Goal: Task Accomplishment & Management: Manage account settings

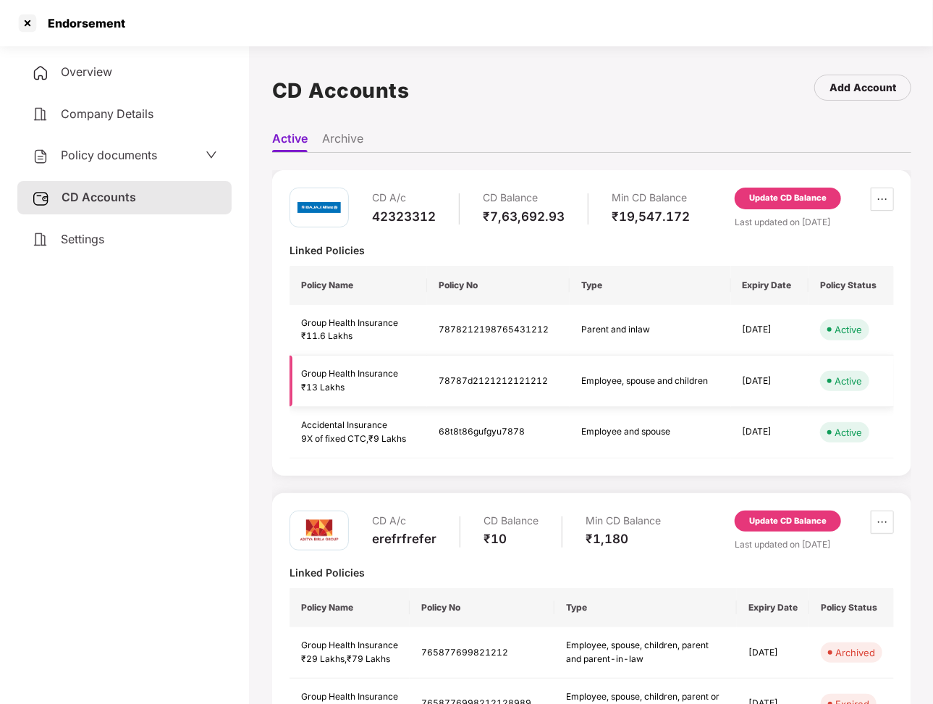
scroll to position [764, 0]
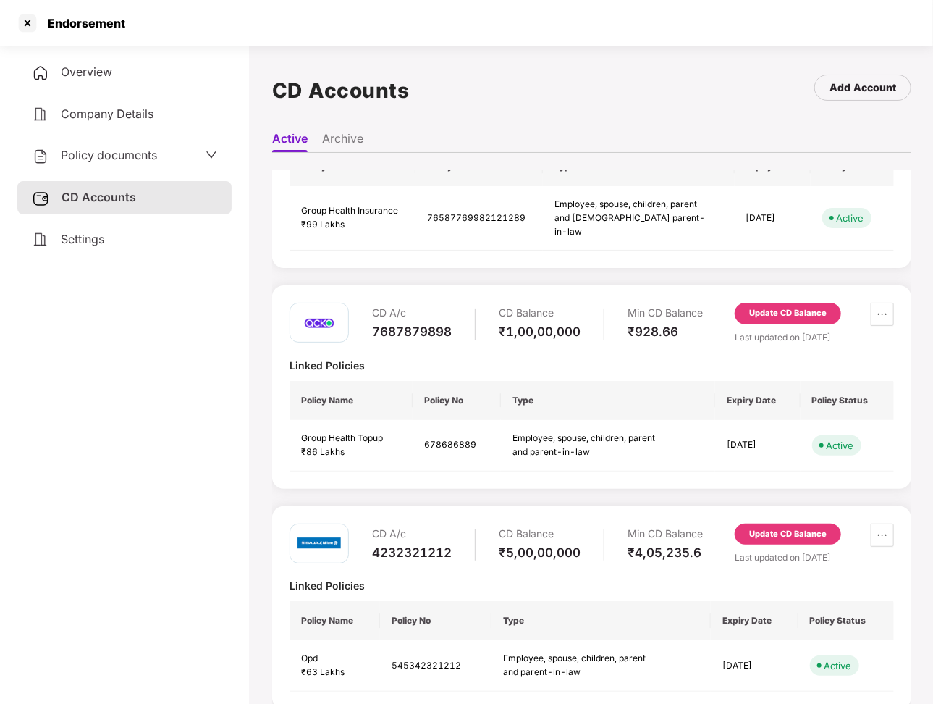
click at [119, 229] on div "Settings" at bounding box center [124, 239] width 214 height 33
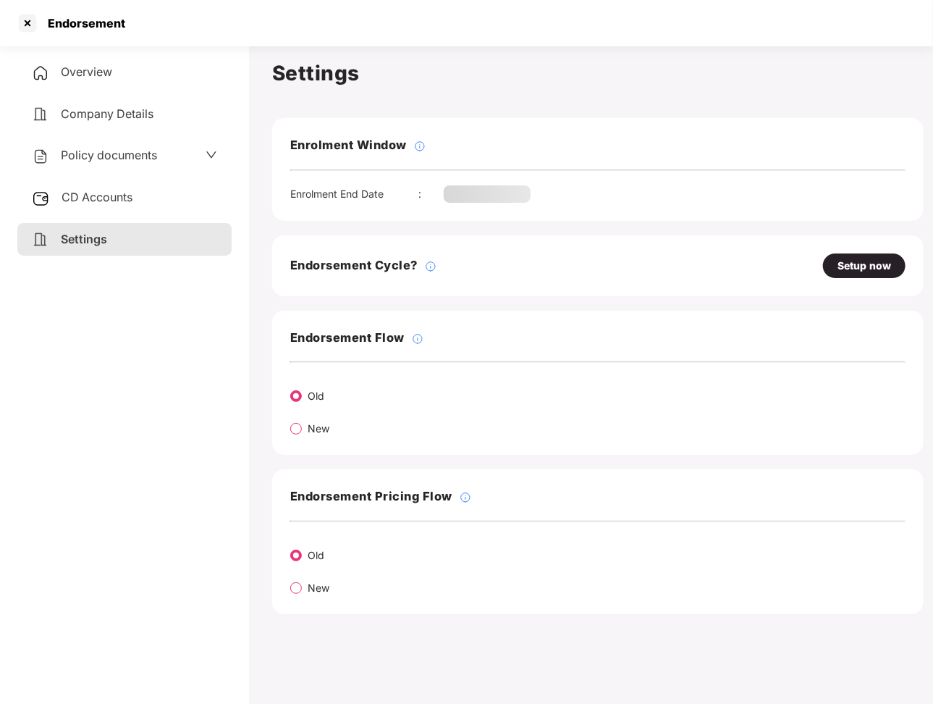
click at [108, 195] on span "CD Accounts" at bounding box center [97, 197] width 71 height 14
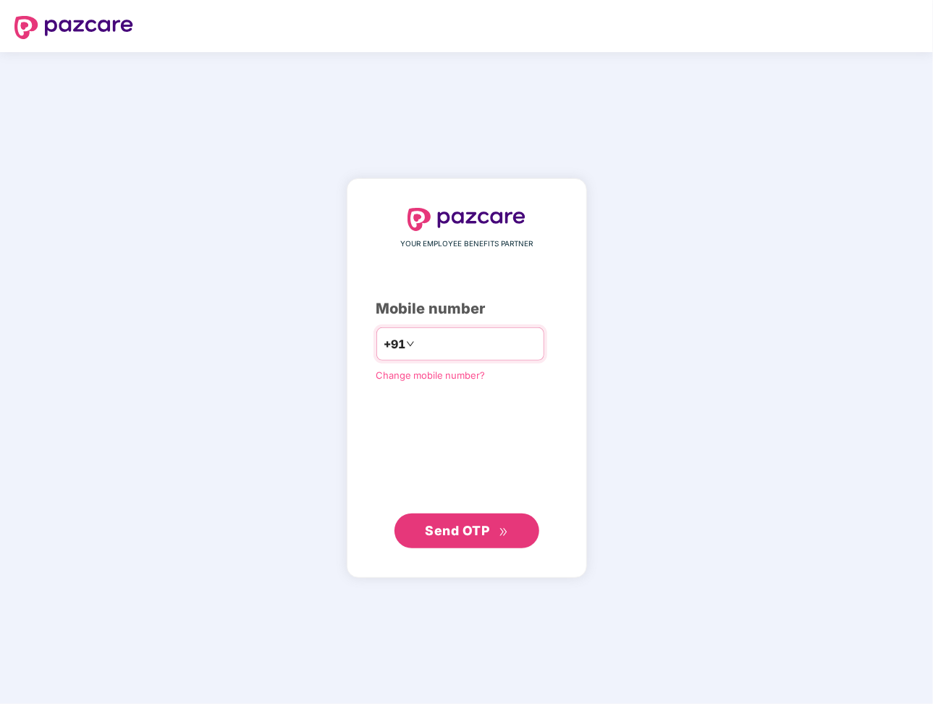
click at [516, 332] on div "+91" at bounding box center [461, 343] width 168 height 33
click at [489, 353] on input "number" at bounding box center [477, 343] width 119 height 23
type input "*"
type input "**********"
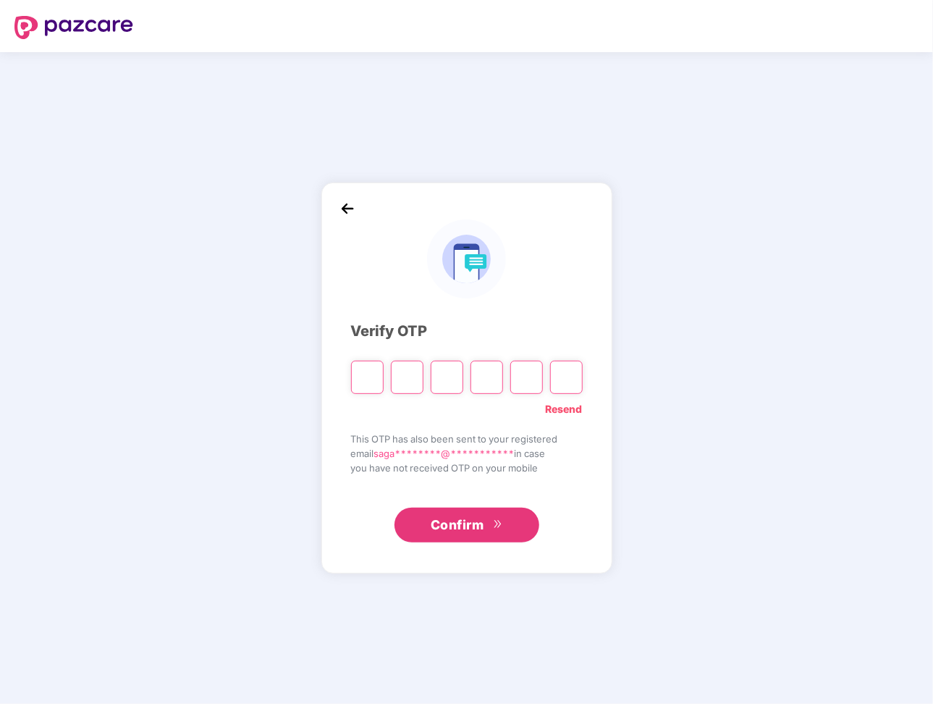
paste input "*"
type input "*"
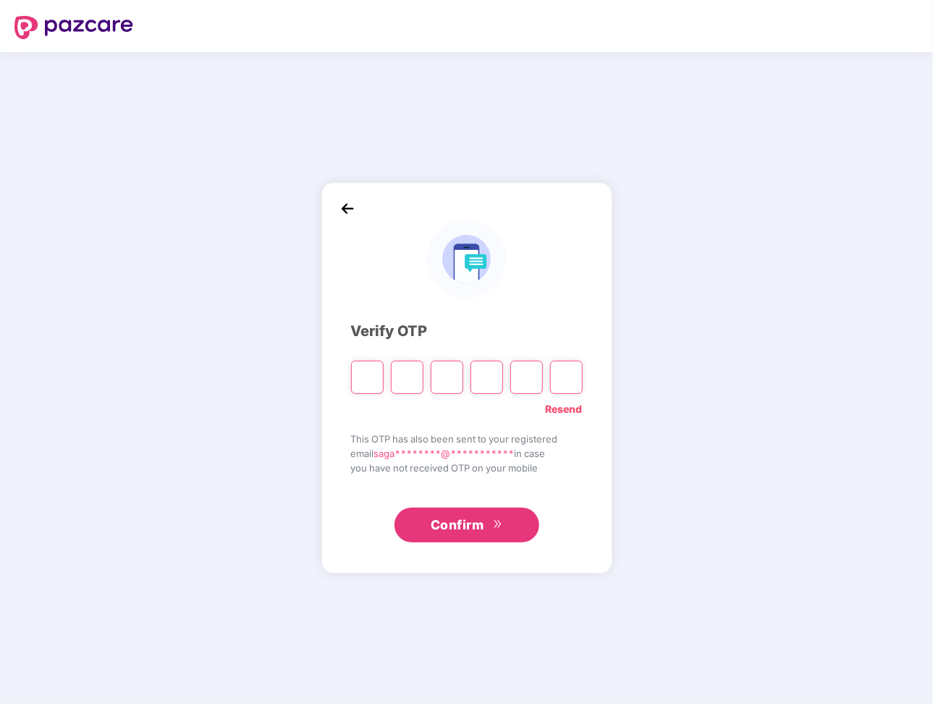
type input "*"
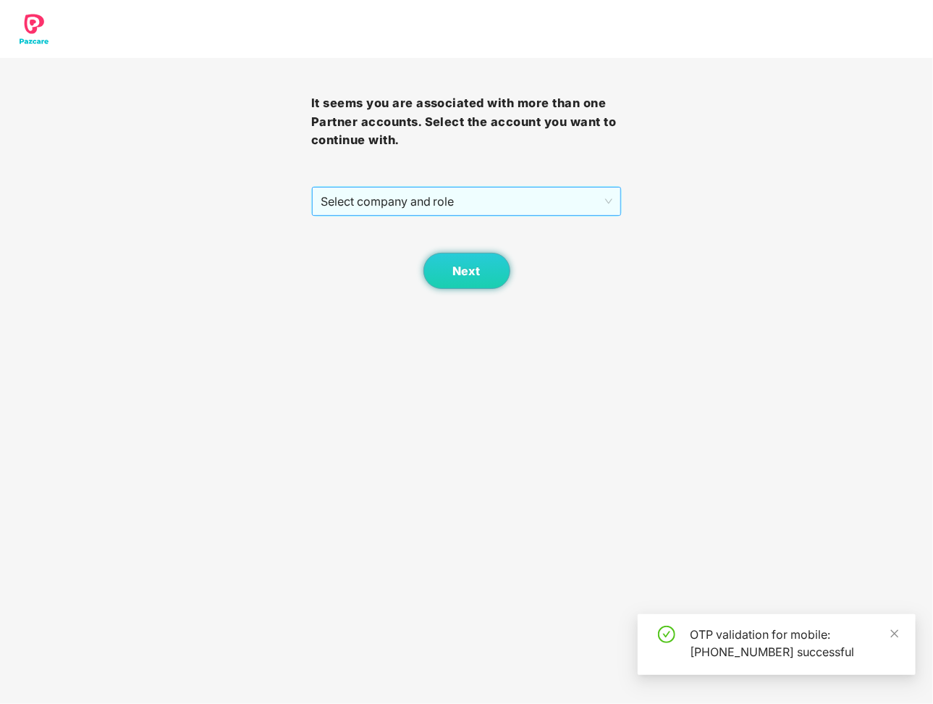
click at [484, 206] on span "Select company and role" at bounding box center [467, 202] width 293 height 28
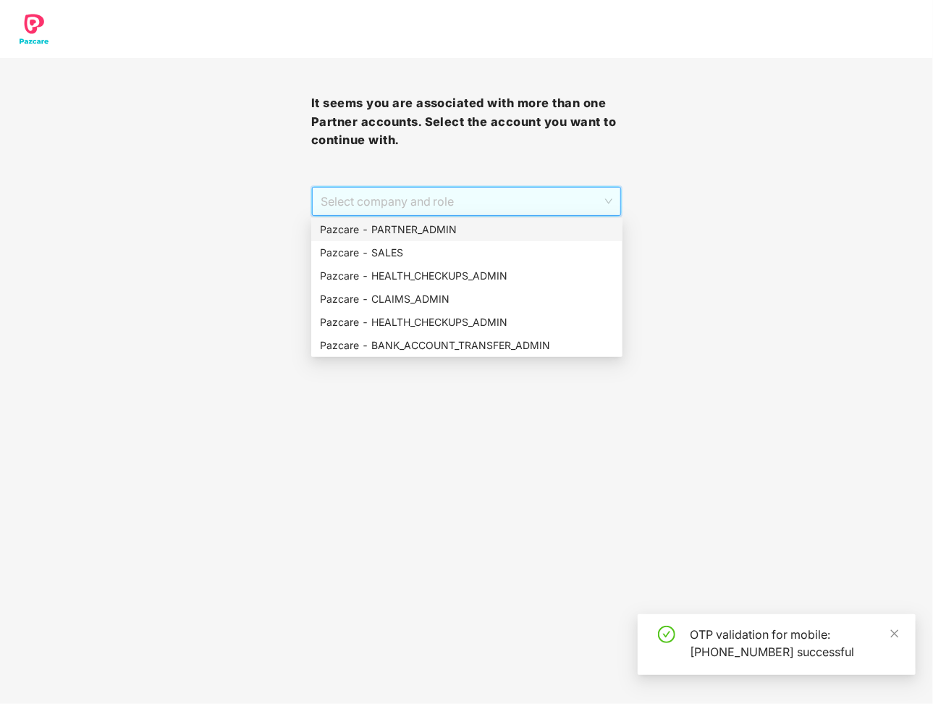
click at [452, 230] on div "Pazcare - PARTNER_ADMIN" at bounding box center [467, 230] width 294 height 16
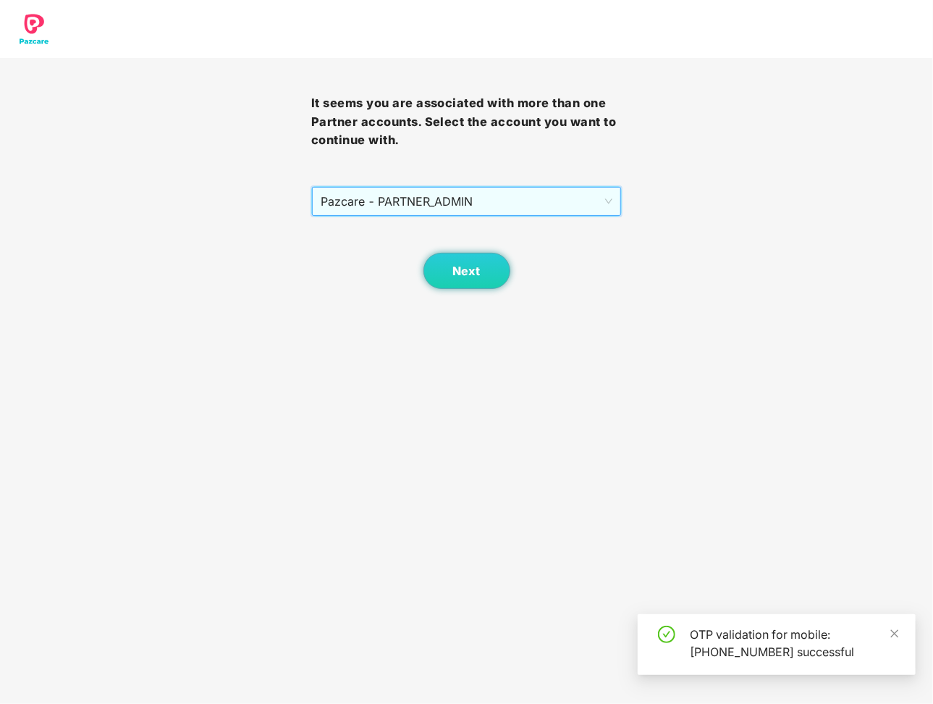
click at [471, 248] on div "Next" at bounding box center [466, 253] width 311 height 72
click at [471, 264] on span "Next" at bounding box center [467, 271] width 28 height 14
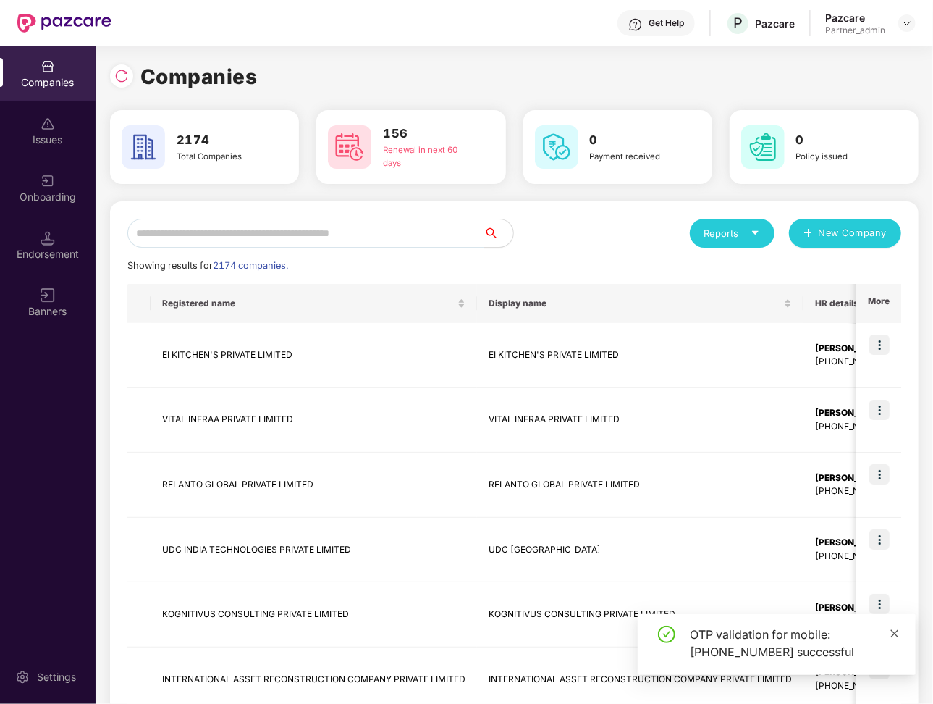
click at [898, 641] on link at bounding box center [895, 634] width 10 height 16
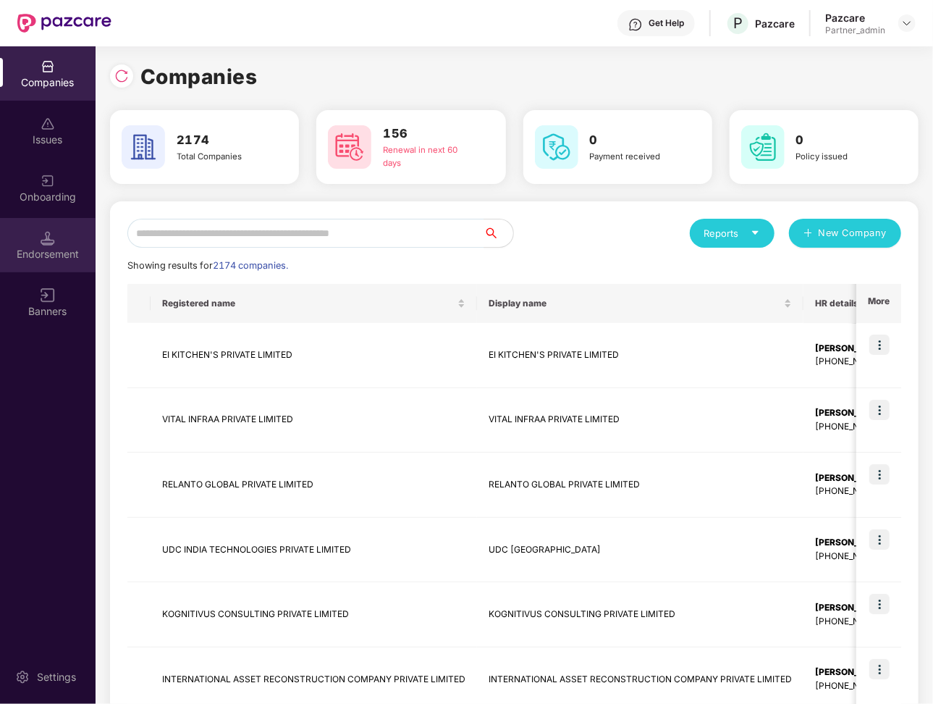
click at [56, 243] on div "Endorsement" at bounding box center [48, 245] width 96 height 54
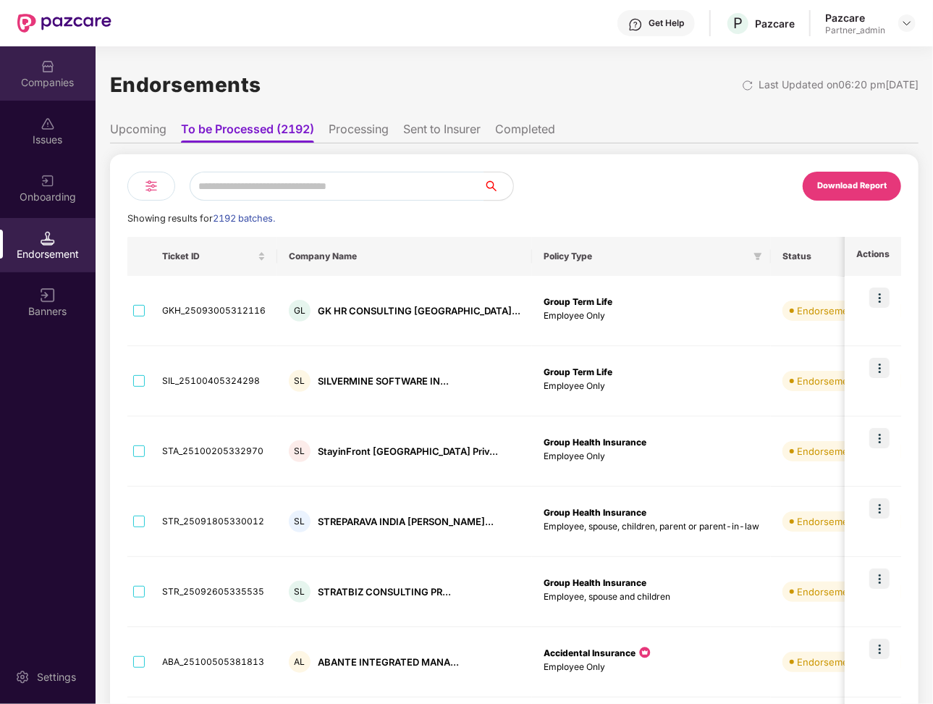
click at [61, 90] on div "Companies" at bounding box center [48, 73] width 96 height 54
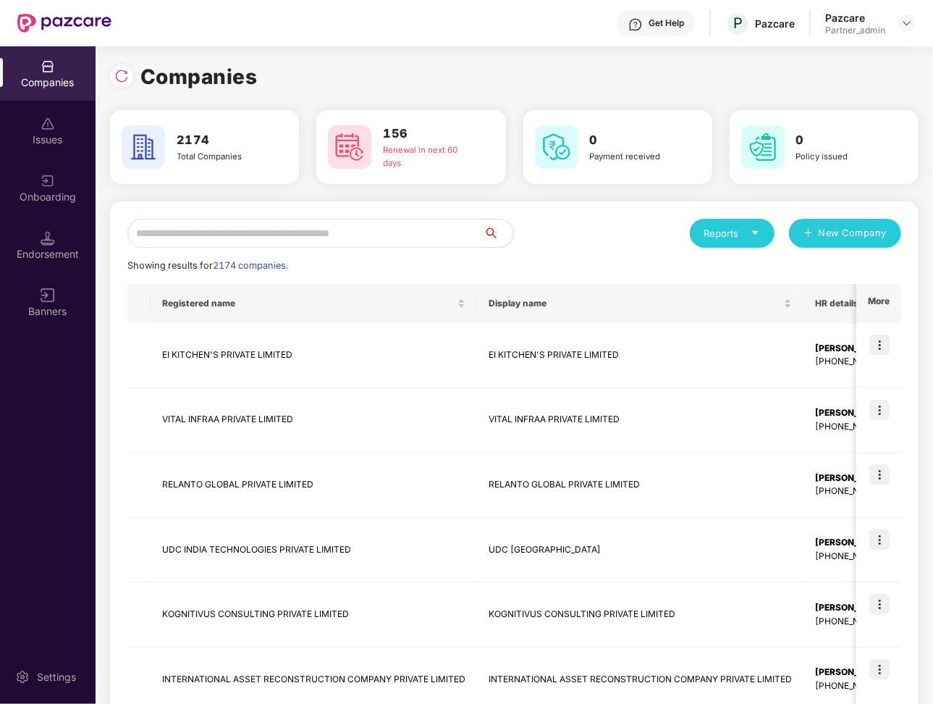
click at [260, 228] on input "text" at bounding box center [305, 233] width 357 height 29
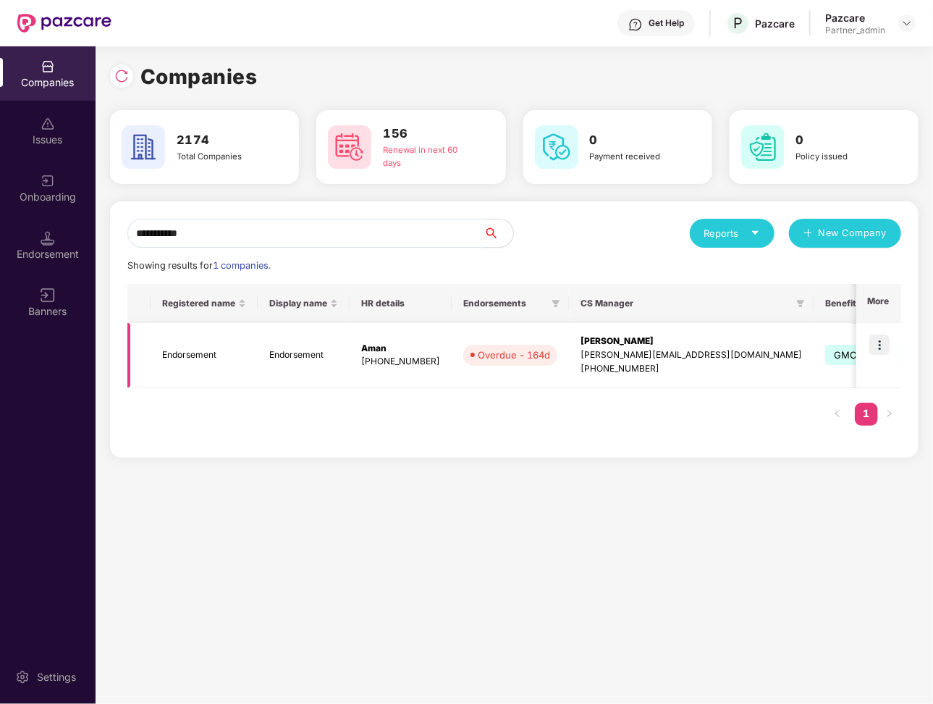
type input "**********"
click at [413, 348] on div "Aman" at bounding box center [400, 349] width 79 height 14
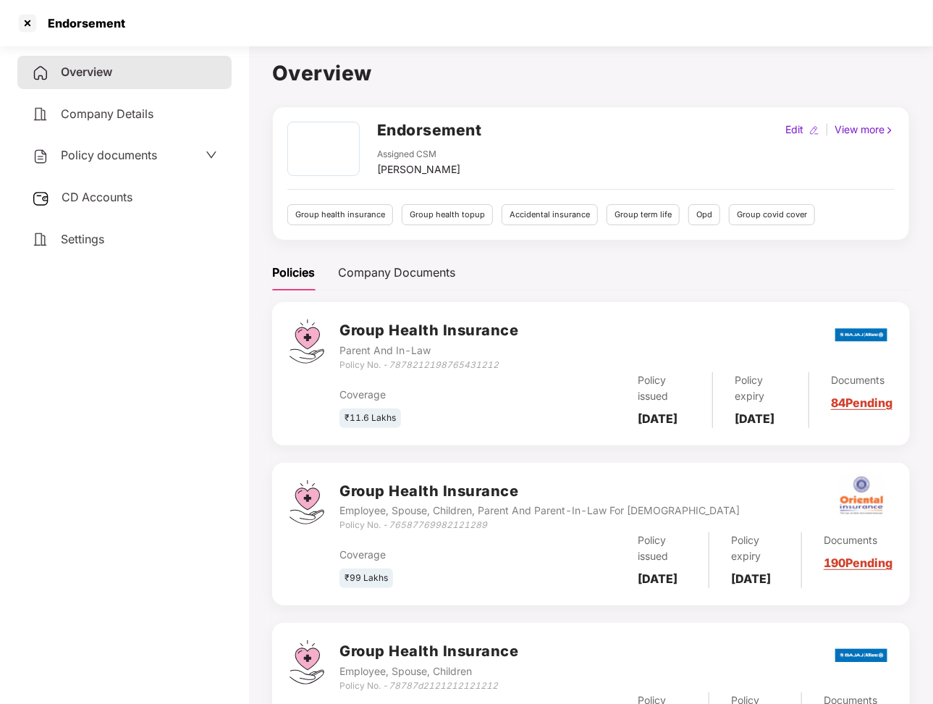
click at [88, 196] on span "CD Accounts" at bounding box center [97, 197] width 71 height 14
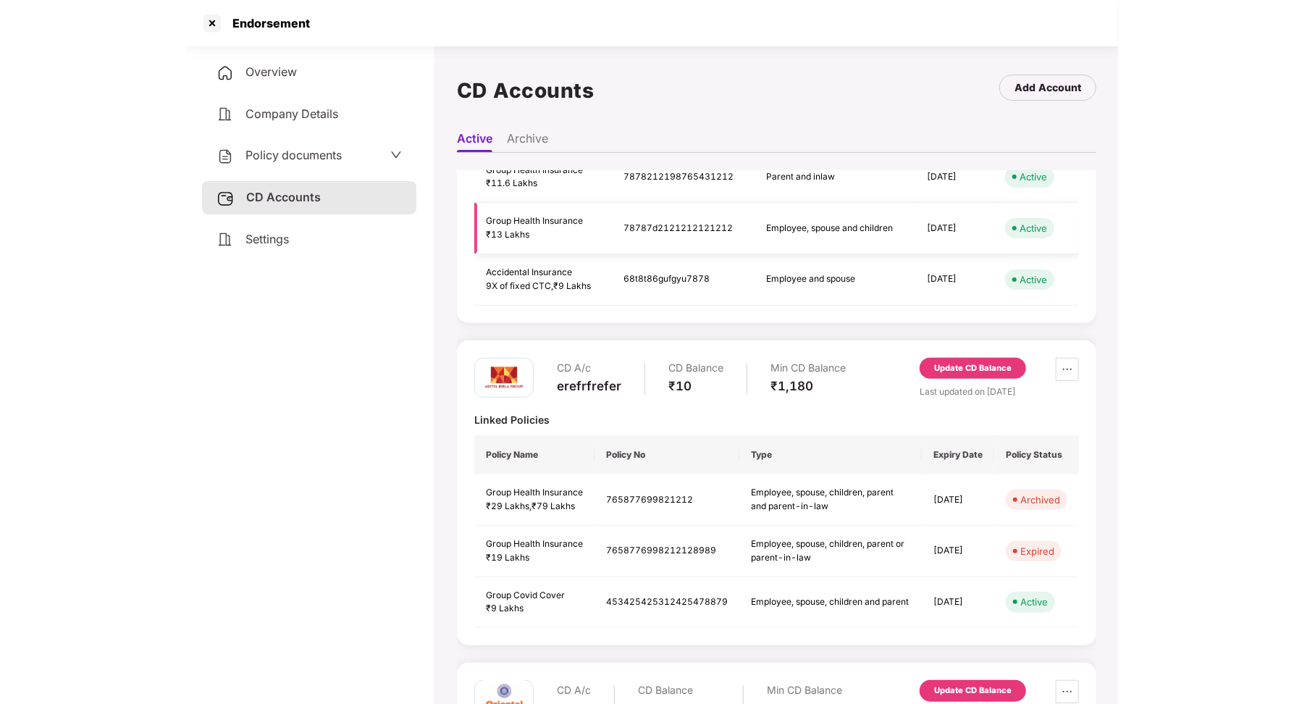
scroll to position [193, 0]
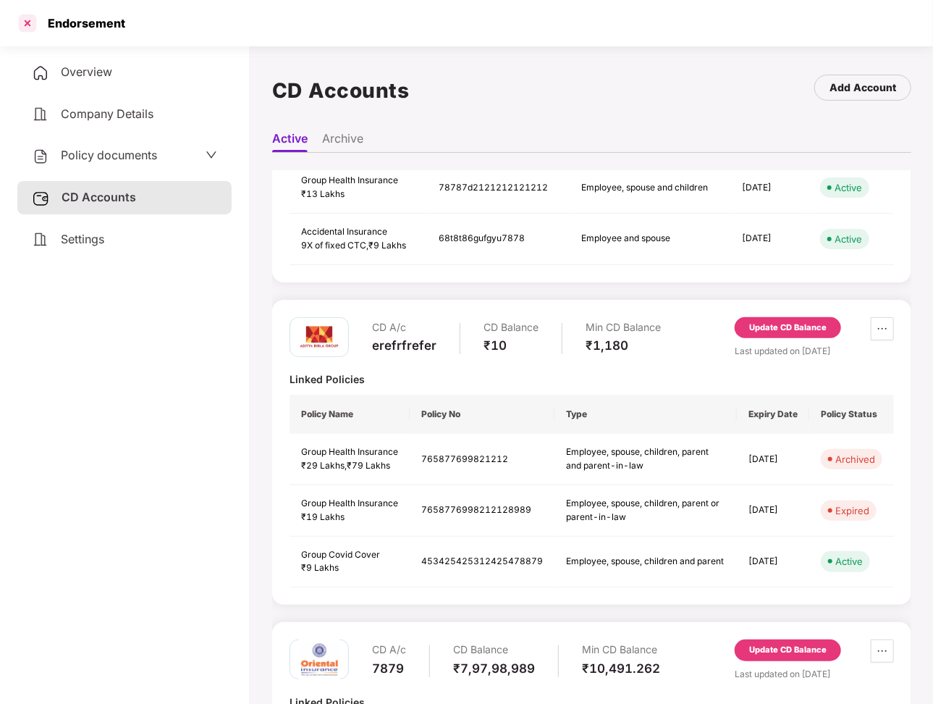
click at [35, 22] on div at bounding box center [27, 23] width 23 height 23
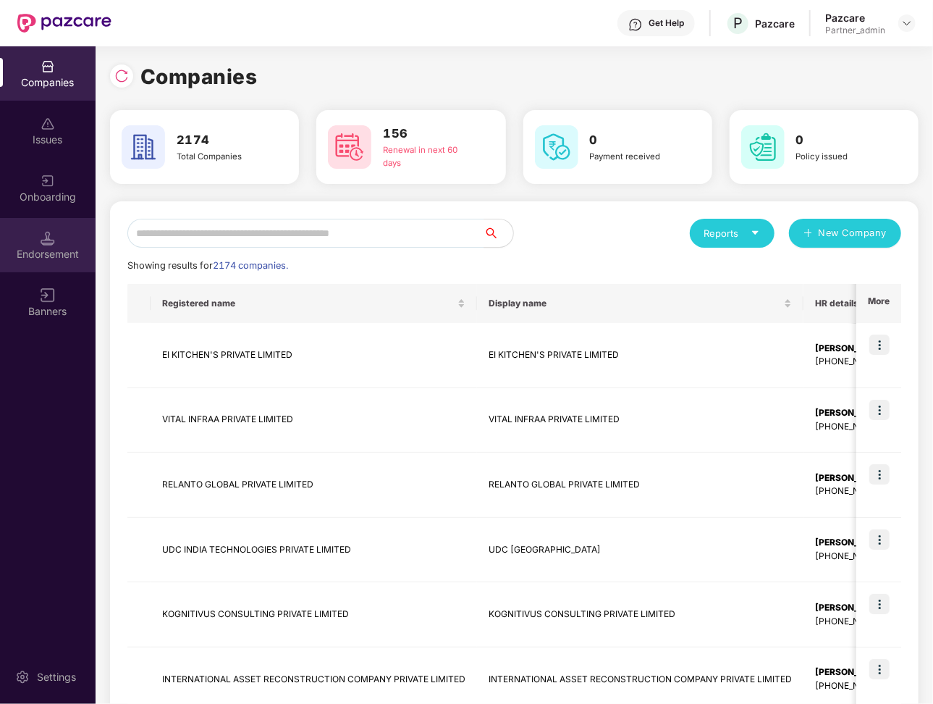
click at [67, 236] on div "Endorsement" at bounding box center [48, 245] width 96 height 54
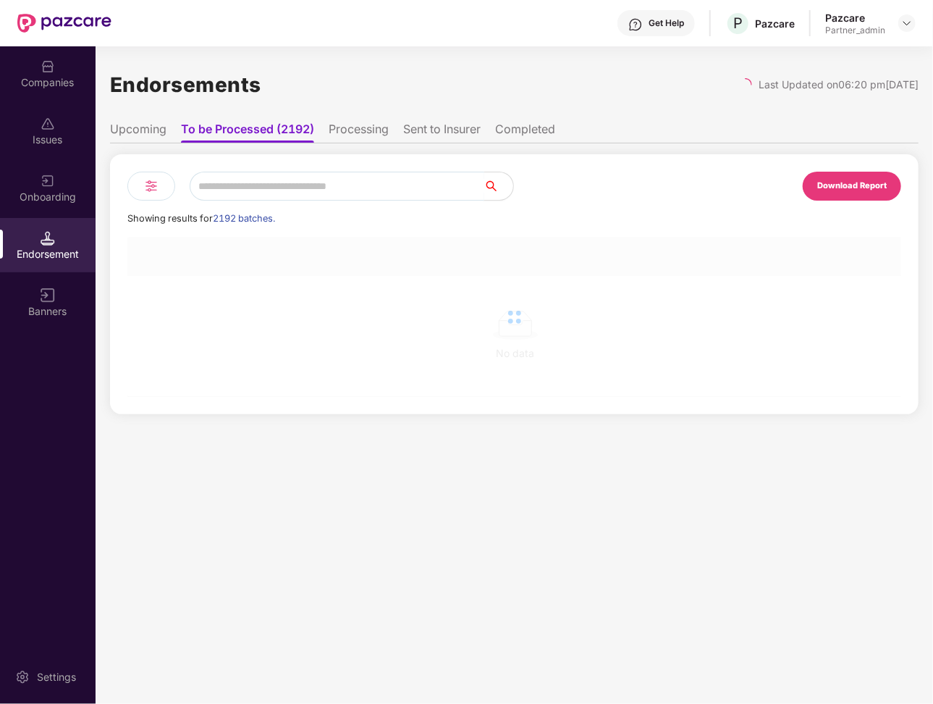
click at [250, 188] on input "text" at bounding box center [337, 186] width 295 height 29
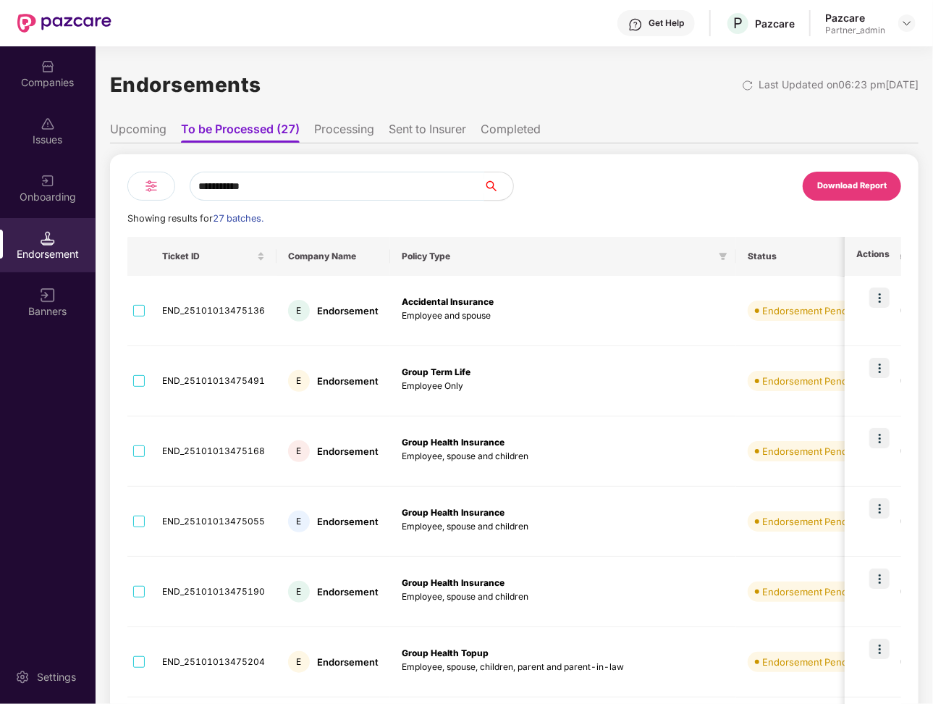
type input "**********"
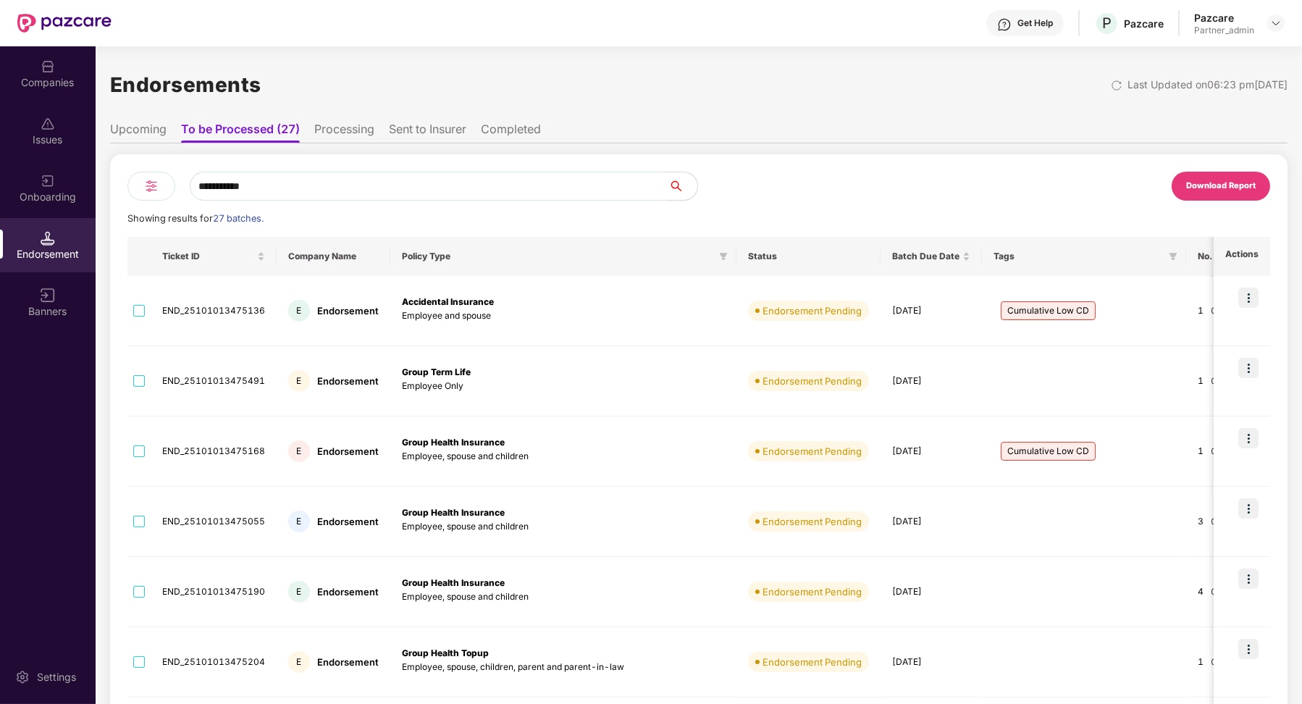
click at [661, 256] on th "Policy Type" at bounding box center [563, 256] width 346 height 39
click at [716, 256] on span at bounding box center [723, 256] width 14 height 17
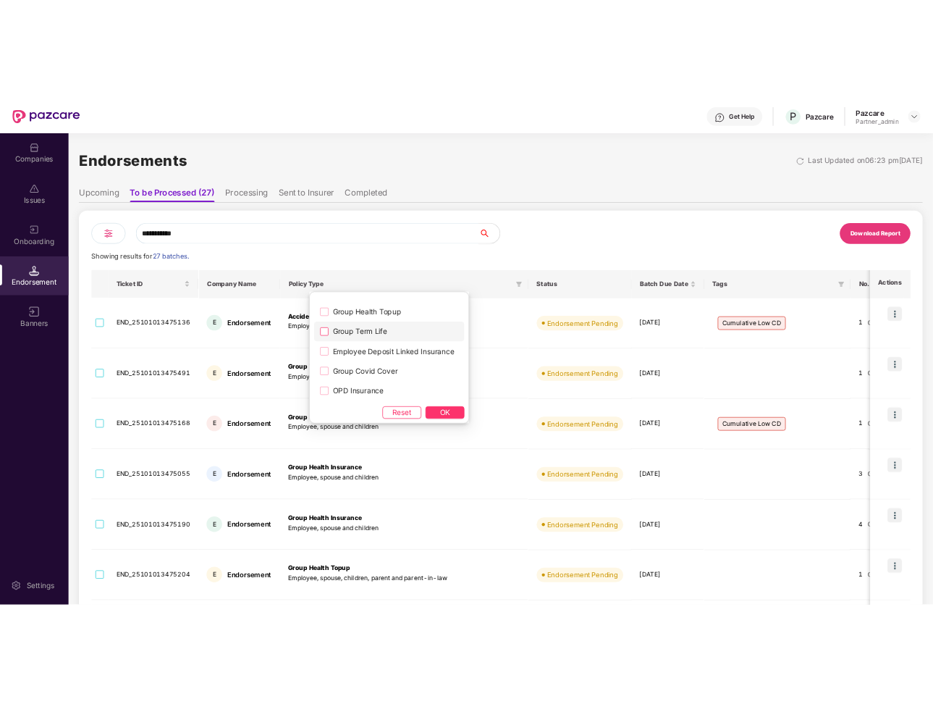
scroll to position [48, 0]
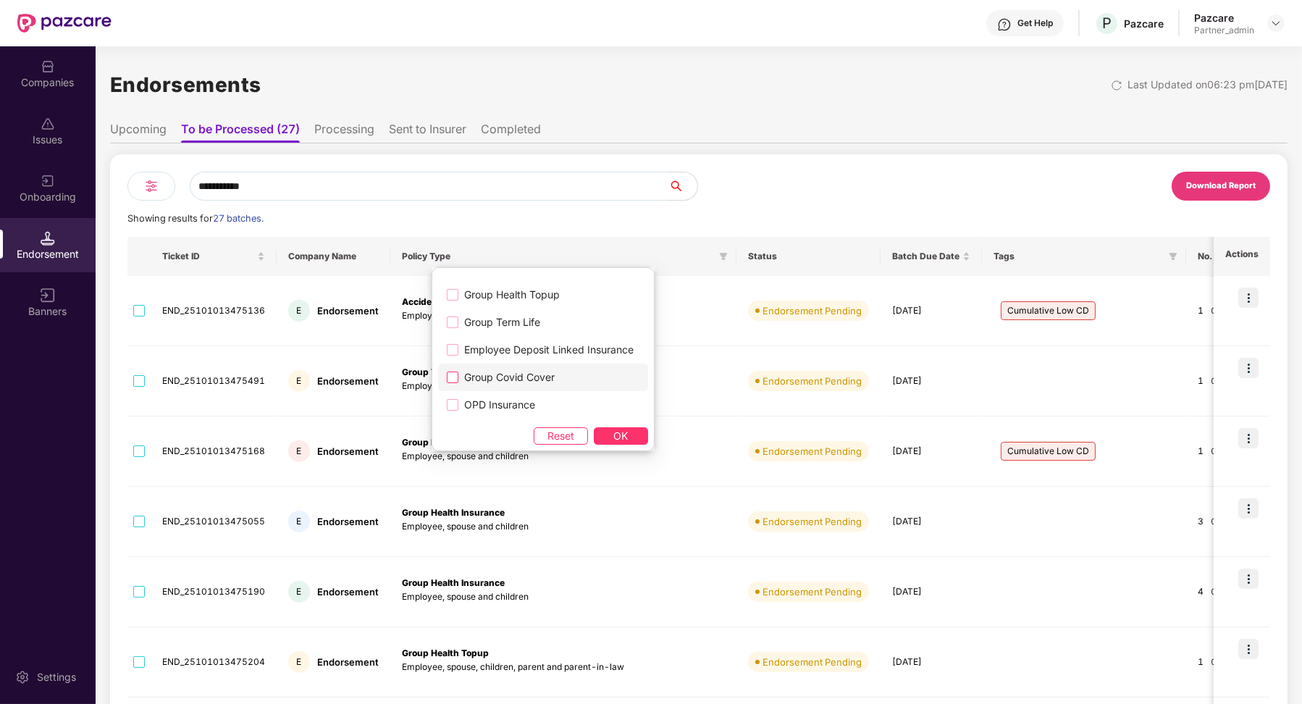
click at [541, 377] on span "Group Covid Cover" at bounding box center [509, 377] width 102 height 16
click at [632, 437] on button "OK" at bounding box center [621, 435] width 54 height 17
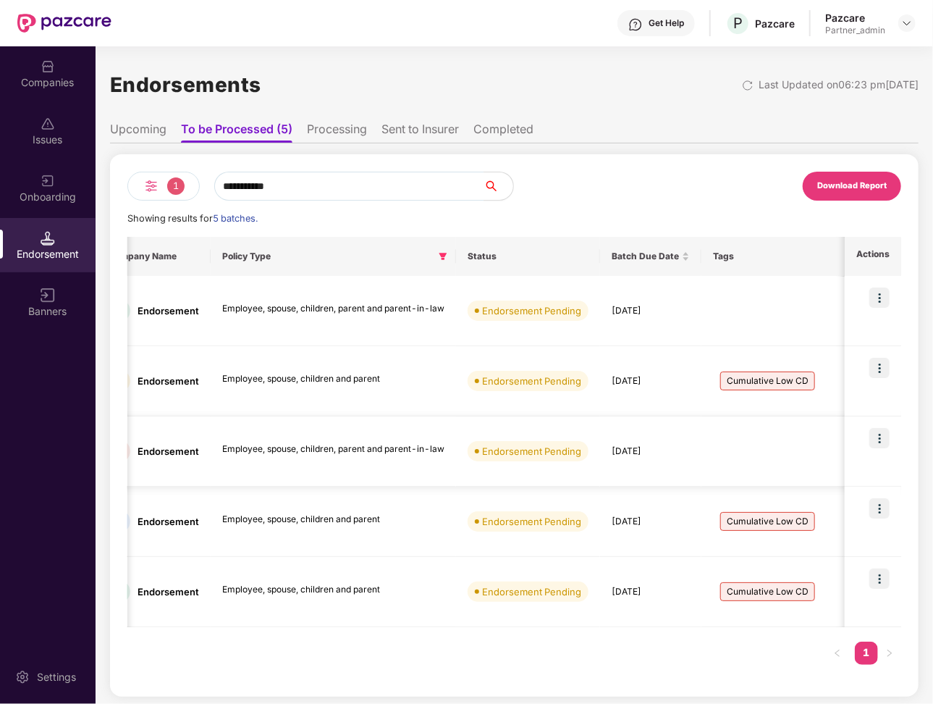
scroll to position [0, 198]
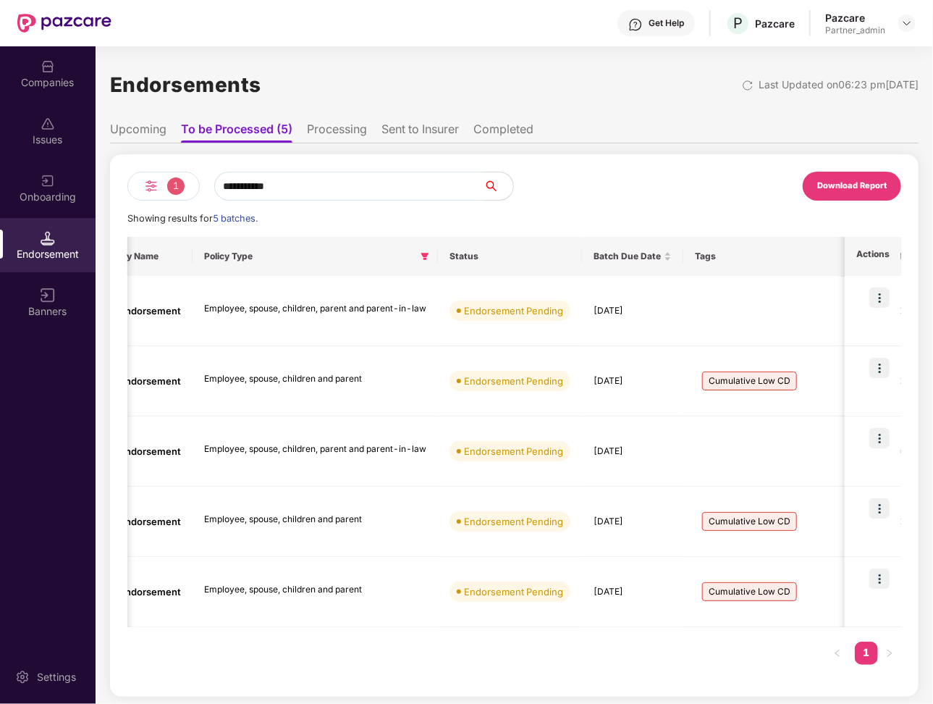
click at [148, 127] on li "Upcoming" at bounding box center [138, 132] width 56 height 21
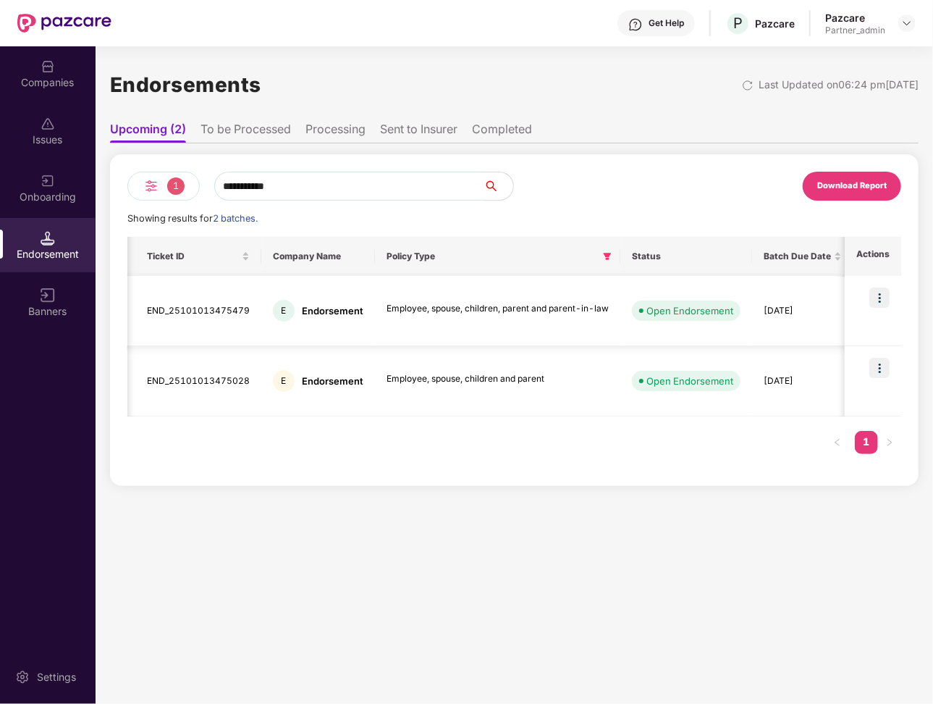
scroll to position [0, 0]
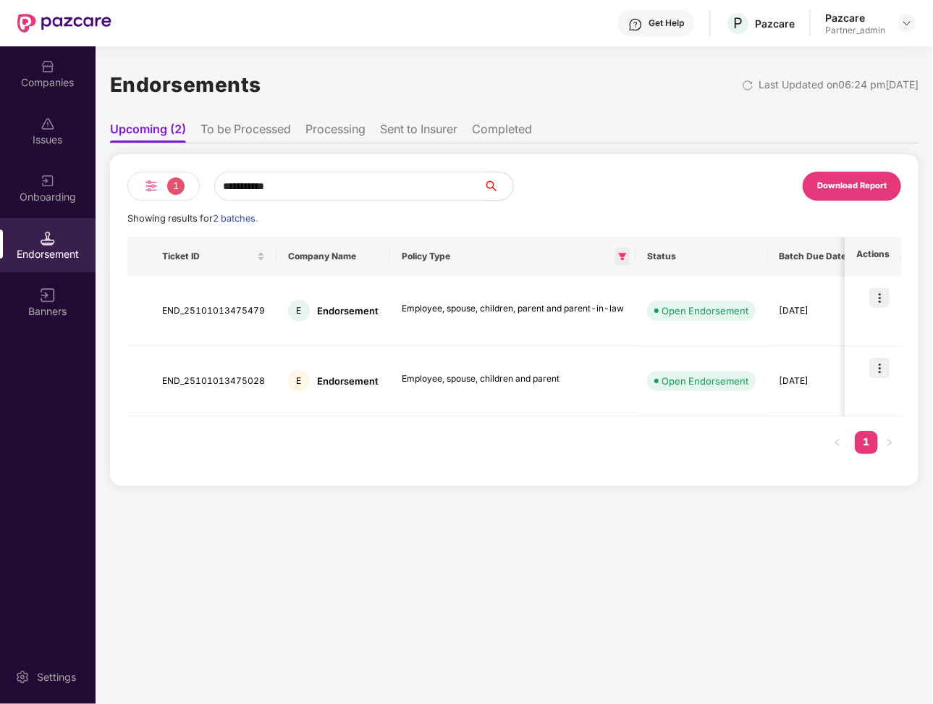
click at [624, 256] on span at bounding box center [623, 256] width 14 height 17
drag, startPoint x: 291, startPoint y: 188, endPoint x: 190, endPoint y: 187, distance: 100.7
click at [191, 188] on div "**********" at bounding box center [320, 186] width 387 height 29
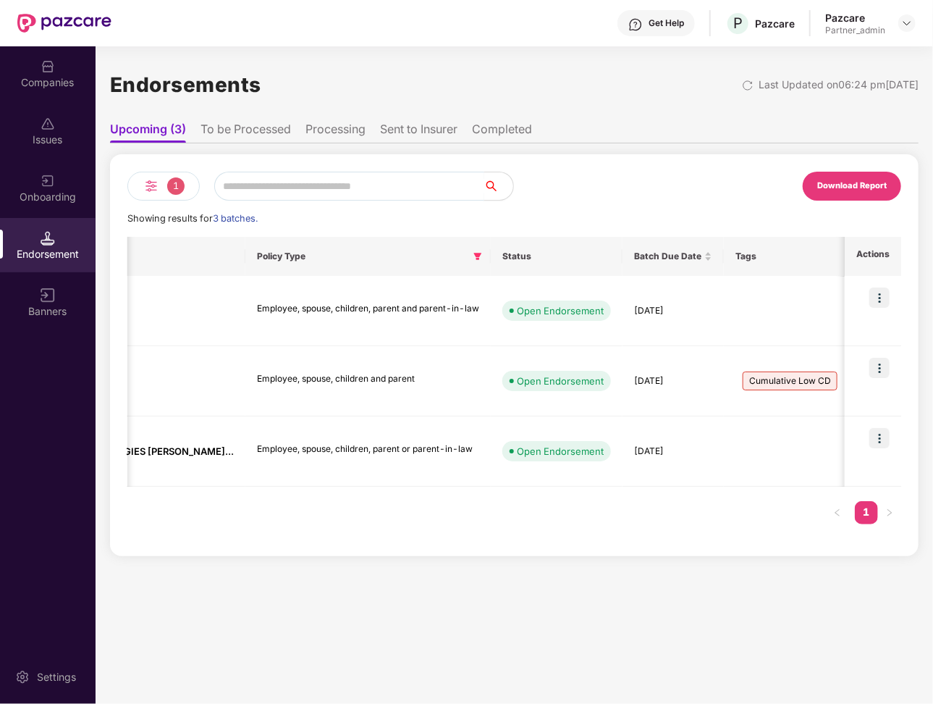
scroll to position [0, 327]
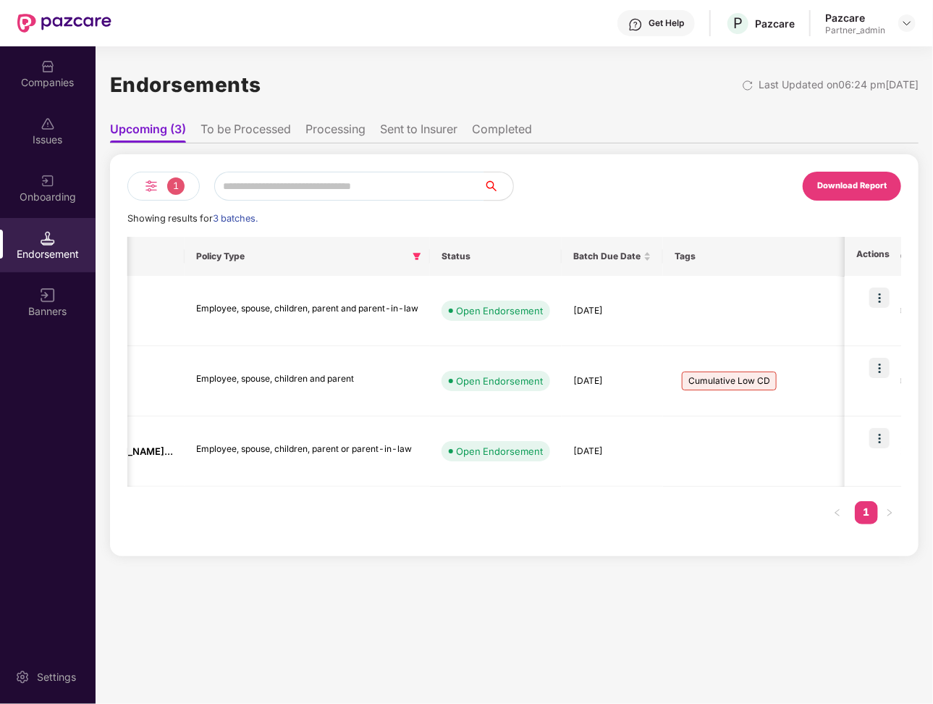
click at [259, 130] on li "To be Processed" at bounding box center [246, 132] width 91 height 21
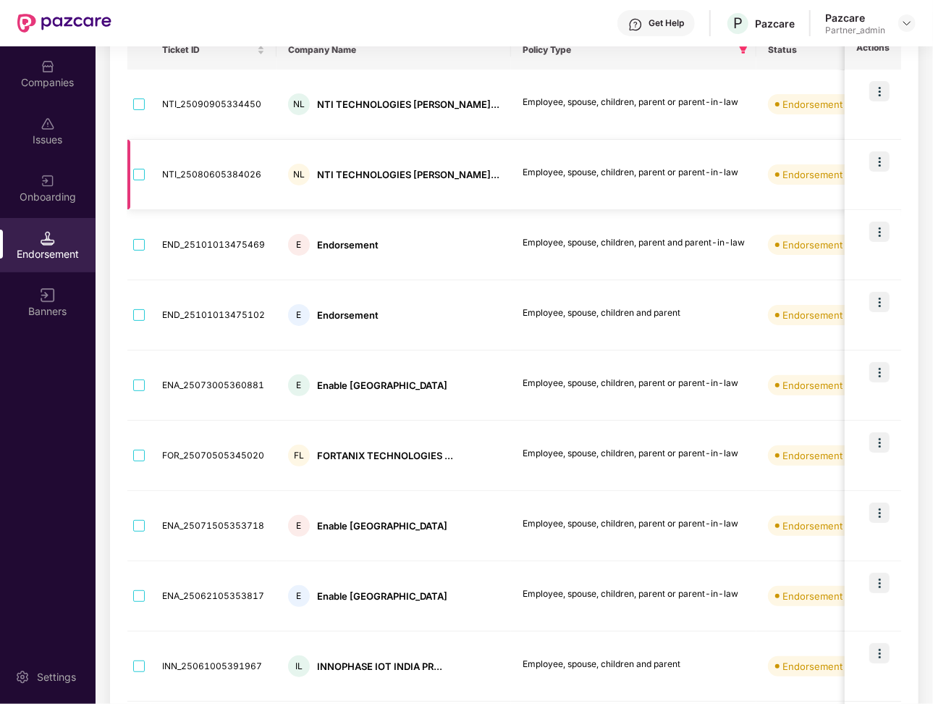
scroll to position [84, 0]
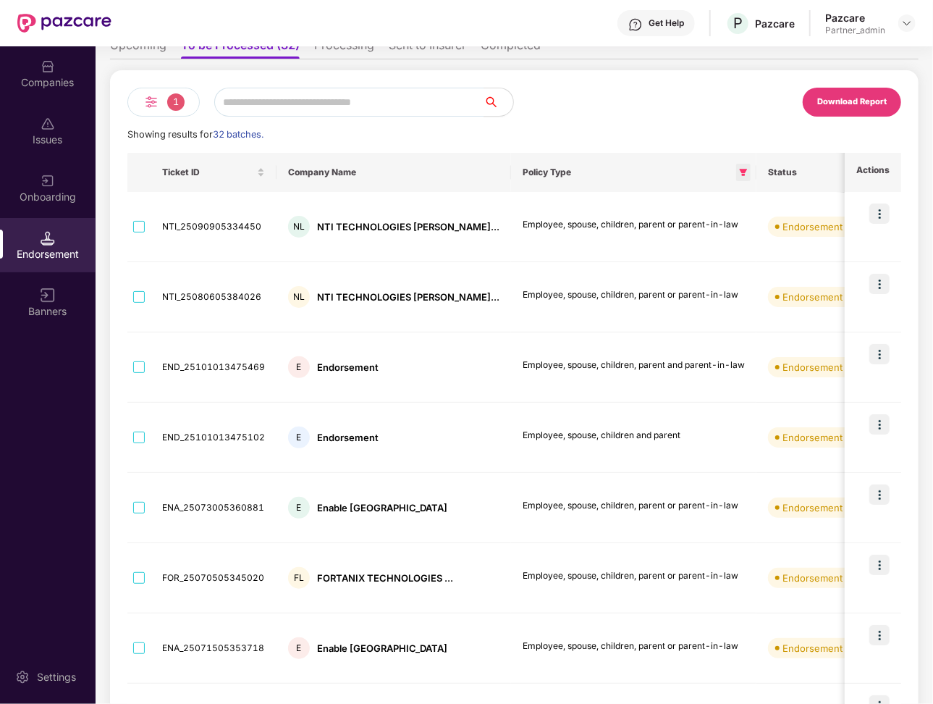
click at [736, 171] on span at bounding box center [743, 172] width 14 height 17
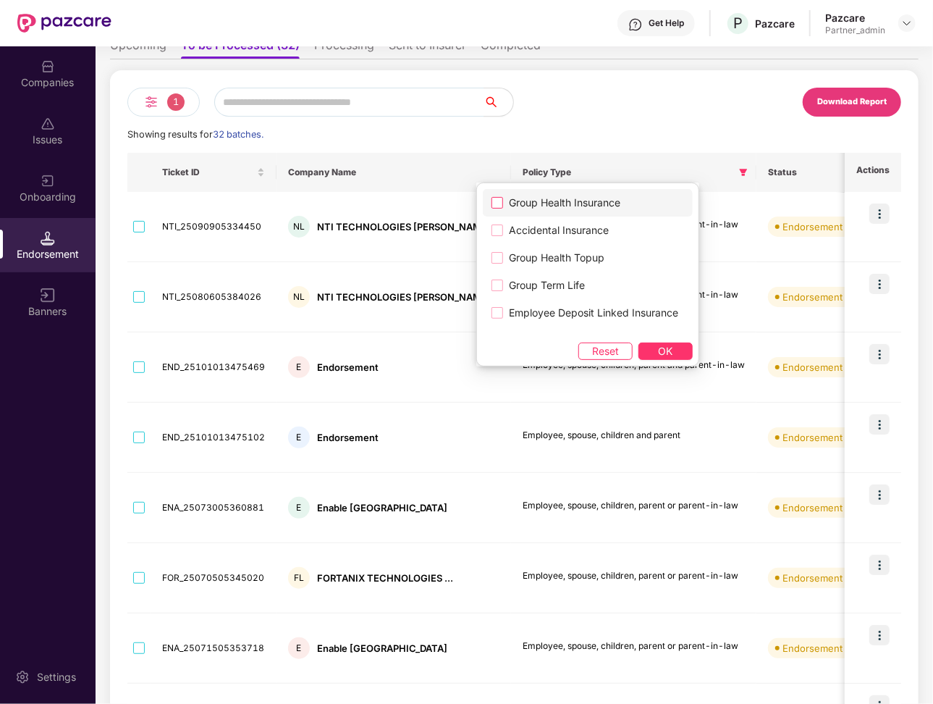
click at [585, 209] on span "Group Health Insurance" at bounding box center [564, 203] width 123 height 16
click at [665, 347] on span "OK" at bounding box center [666, 351] width 14 height 16
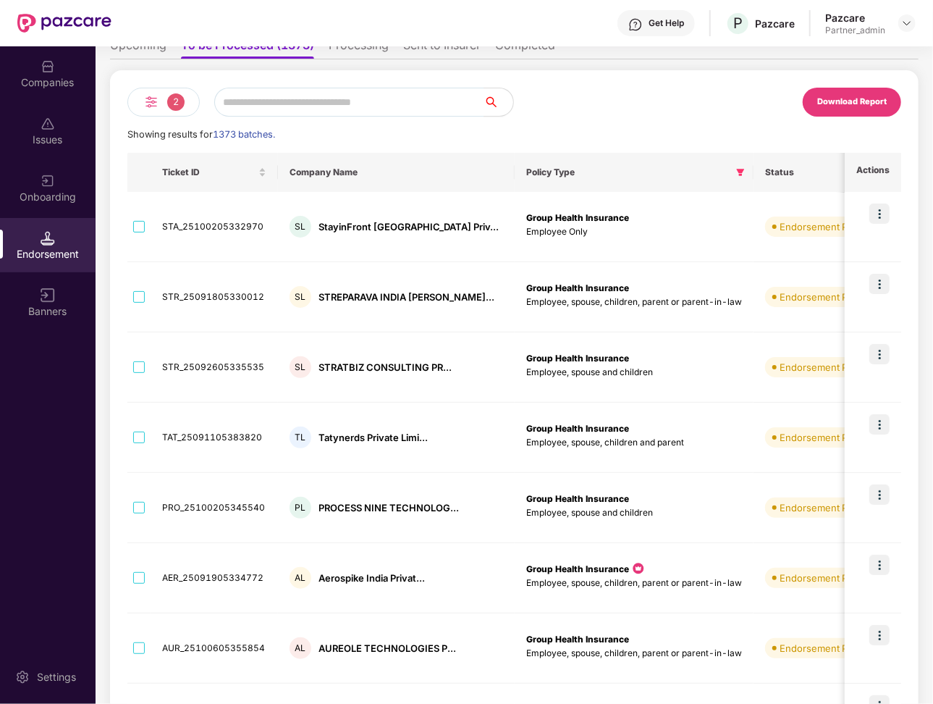
click at [150, 118] on div "2 Download Report Showing results for 1373 batches. Ticket ID Company Name Poli…" at bounding box center [514, 517] width 774 height 859
click at [149, 117] on div "2 Download Report Showing results for 1373 batches. Ticket ID Company Name Poli…" at bounding box center [514, 517] width 774 height 859
click at [150, 101] on img at bounding box center [151, 101] width 17 height 17
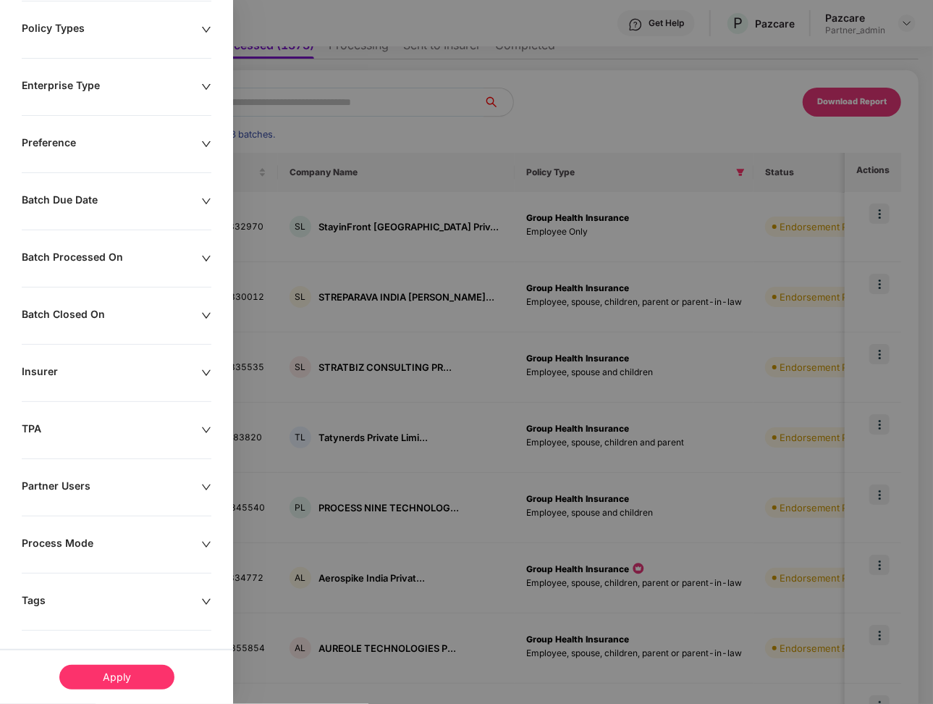
scroll to position [0, 0]
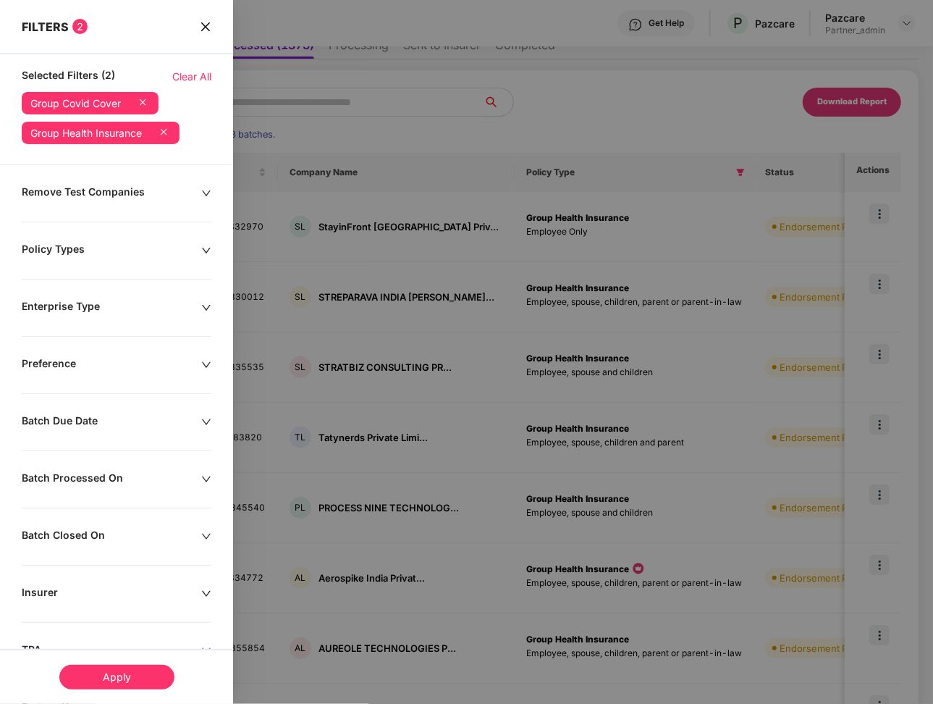
click at [207, 31] on icon "close" at bounding box center [206, 27] width 12 height 12
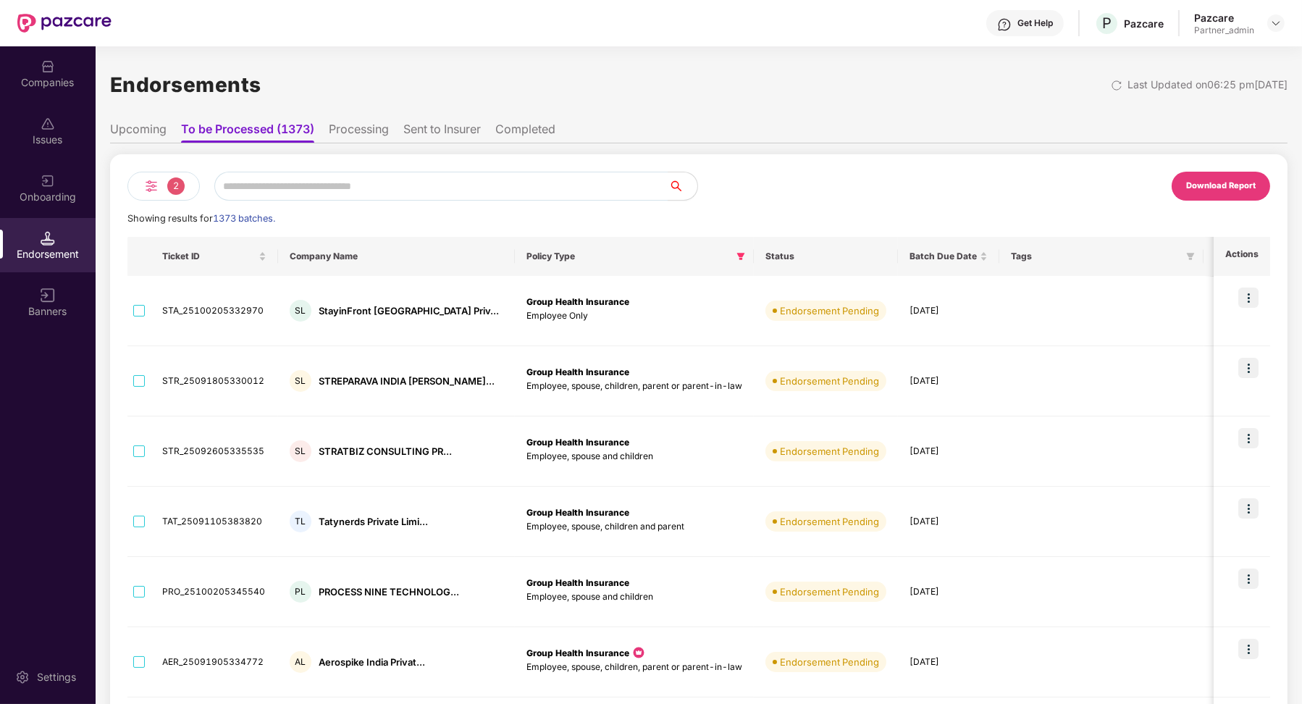
click at [754, 253] on th "Status" at bounding box center [826, 256] width 144 height 39
click at [704, 254] on th "Policy Type" at bounding box center [634, 256] width 239 height 39
click at [734, 254] on span at bounding box center [741, 256] width 14 height 17
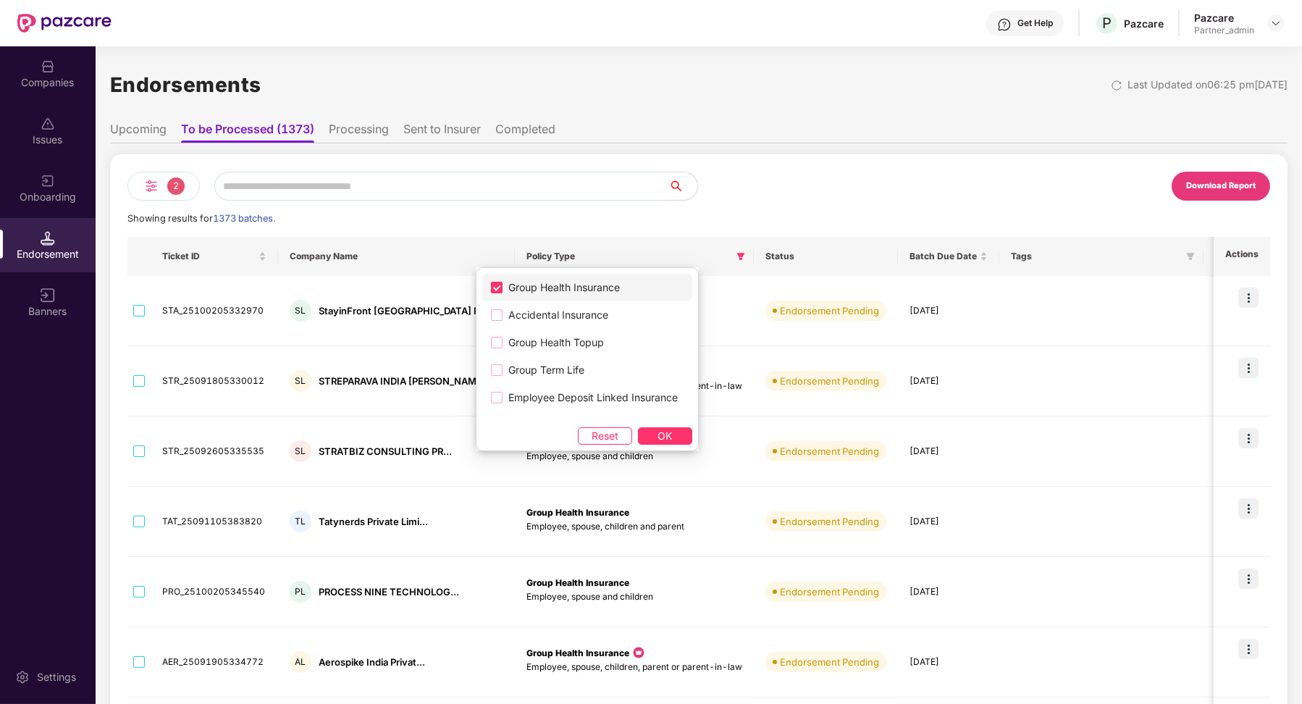
click at [586, 287] on span "Group Health Insurance" at bounding box center [564, 288] width 123 height 16
click at [661, 437] on span "OK" at bounding box center [665, 436] width 14 height 16
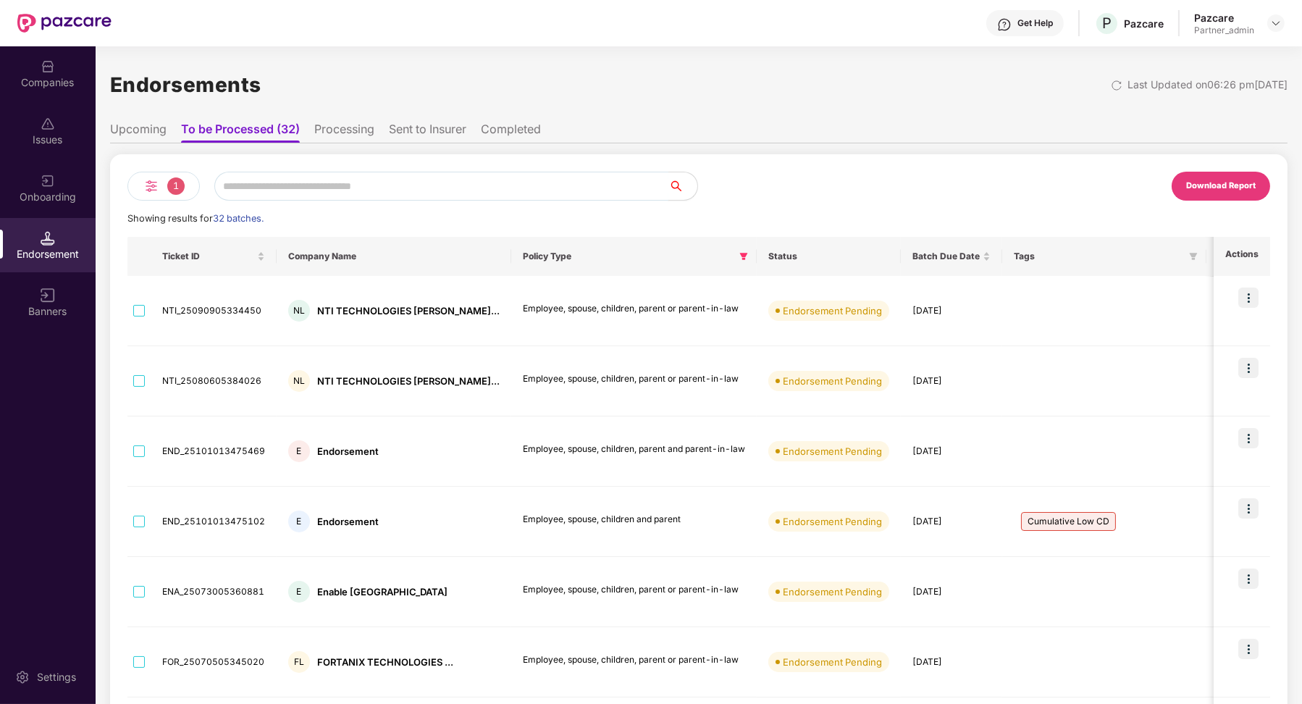
click at [437, 181] on input "text" at bounding box center [441, 186] width 454 height 29
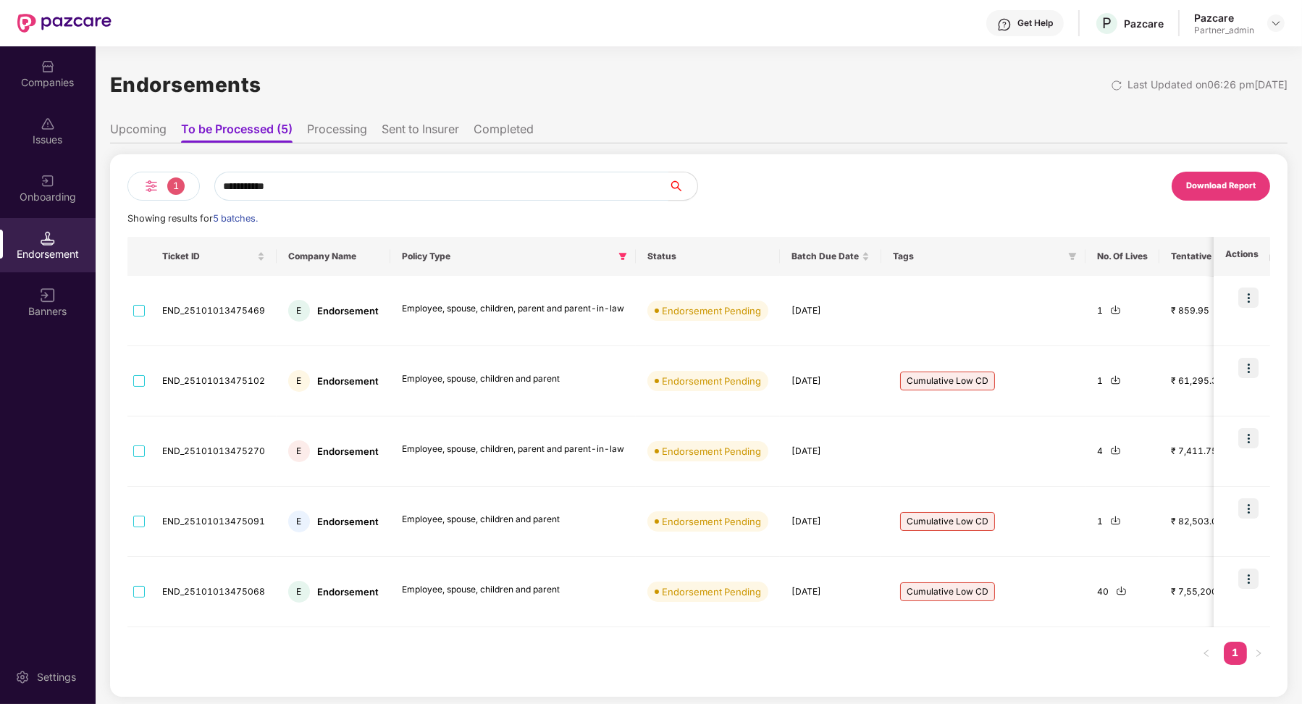
type input "**********"
click at [143, 133] on li "Upcoming" at bounding box center [138, 132] width 56 height 21
